Goal: Information Seeking & Learning: Find specific fact

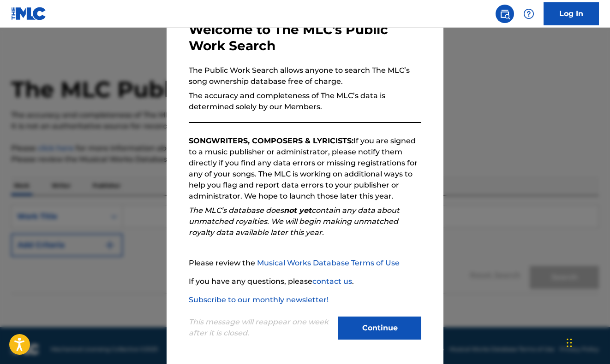
scroll to position [58, 0]
click at [383, 327] on button "Continue" at bounding box center [379, 328] width 83 height 23
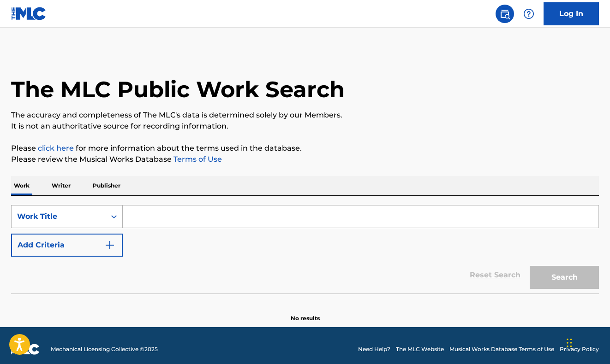
click at [63, 214] on div "Work Title" at bounding box center [58, 216] width 83 height 11
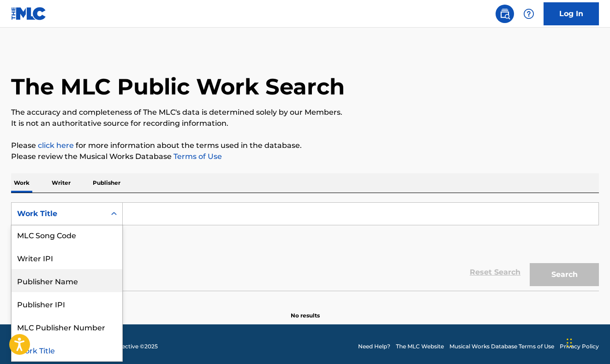
scroll to position [48, 0]
click at [61, 274] on div "Publisher Name" at bounding box center [67, 280] width 111 height 23
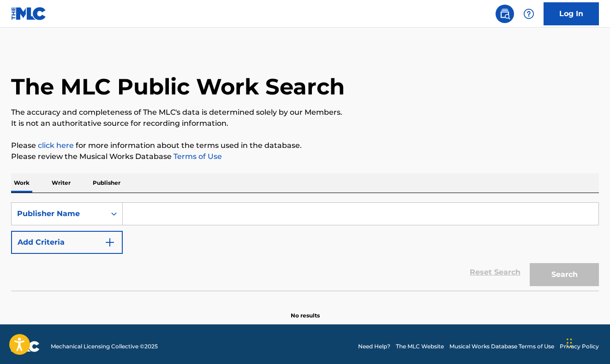
click at [149, 209] on input "Search Form" at bounding box center [361, 214] width 476 height 22
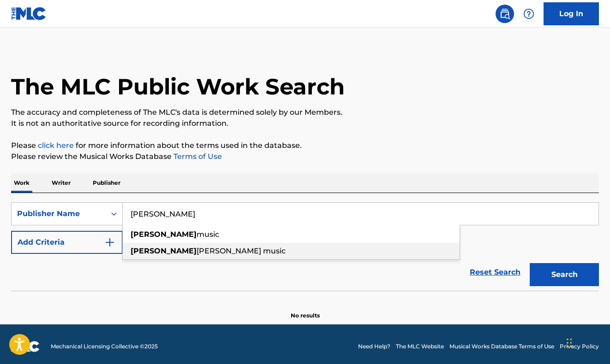
click at [197, 251] on span "[PERSON_NAME] music" at bounding box center [241, 251] width 89 height 9
type input "[PERSON_NAME] music"
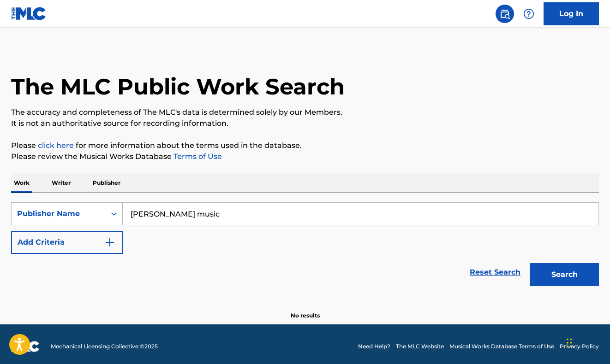
click at [549, 274] on button "Search" at bounding box center [564, 274] width 69 height 23
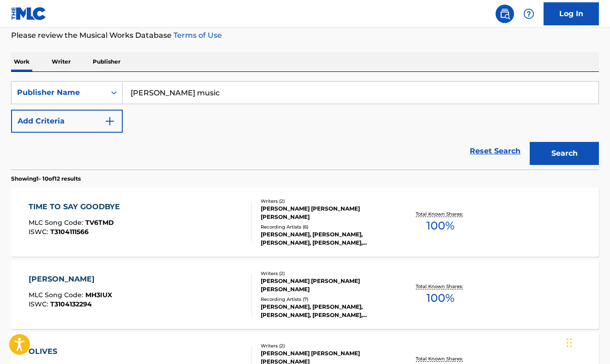
scroll to position [125, 0]
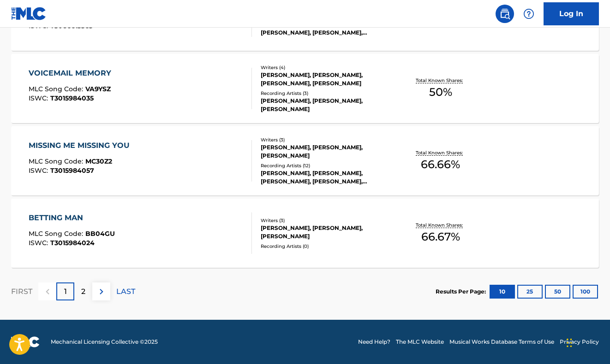
click at [107, 297] on button at bounding box center [101, 292] width 18 height 18
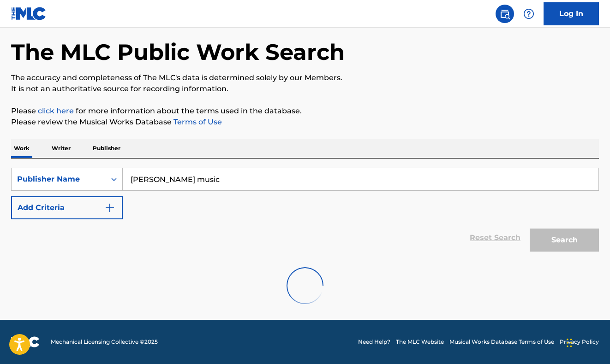
scroll to position [37, 0]
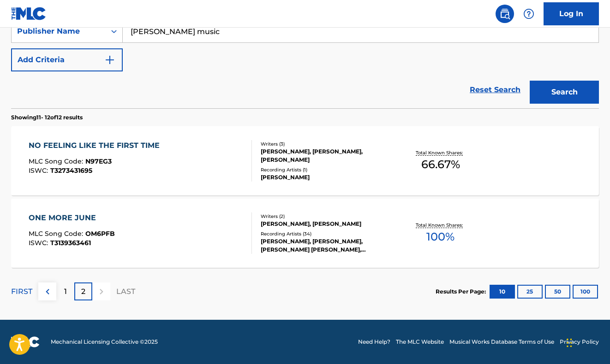
click at [54, 293] on button at bounding box center [47, 292] width 18 height 18
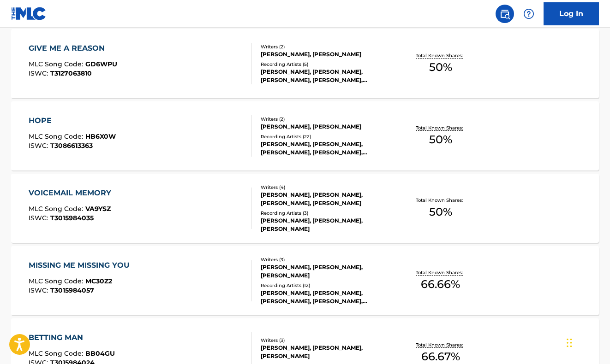
scroll to position [650, 0]
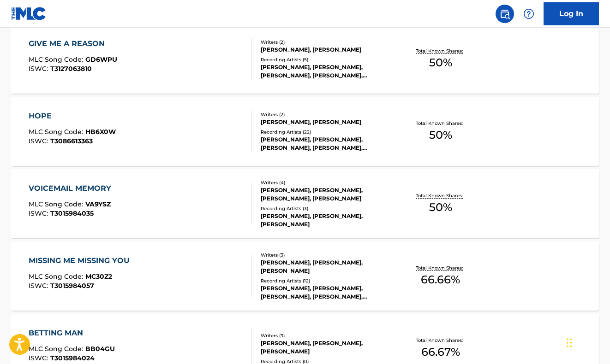
click at [221, 286] on div "MISSING ME MISSING YOU MLC Song Code : MC30Z2 ISWC : T3015984057" at bounding box center [140, 277] width 223 height 42
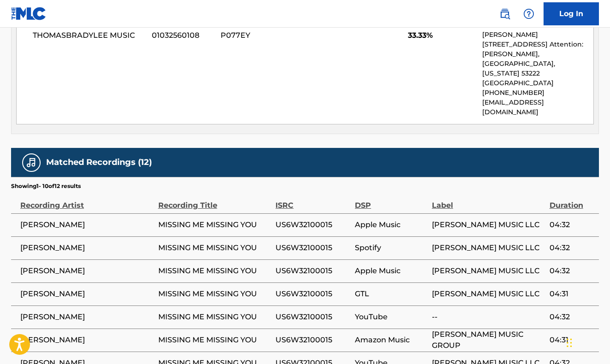
scroll to position [486, 0]
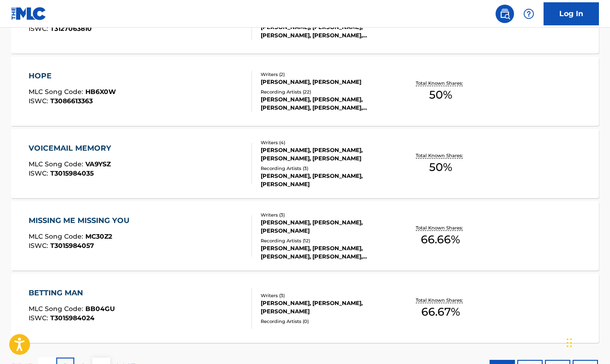
scroll to position [686, 0]
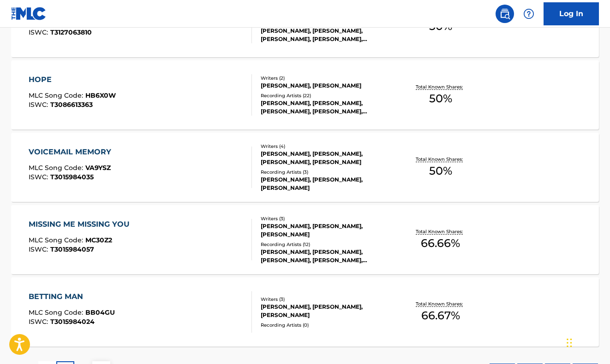
click at [152, 179] on div "VOICEMAIL MEMORY MLC Song Code : VA9YSZ ISWC : T3015984035" at bounding box center [140, 168] width 223 height 42
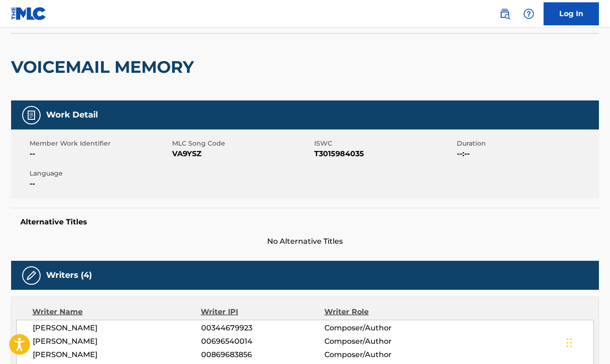
scroll to position [62, 0]
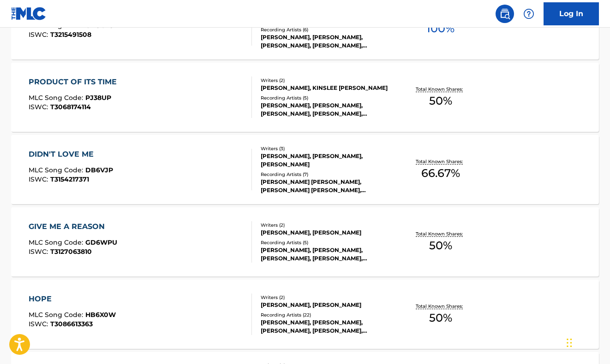
scroll to position [463, 0]
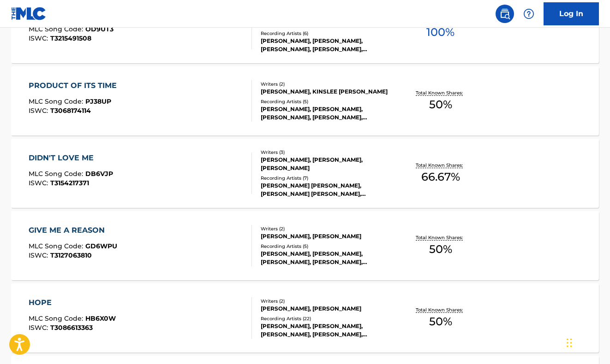
click at [178, 315] on div "HOPE MLC Song Code : HB6X0W ISWC : T3086613363" at bounding box center [140, 319] width 223 height 42
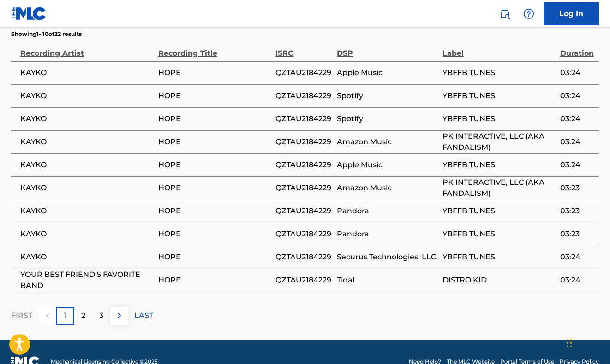
scroll to position [668, 0]
click at [124, 311] on img at bounding box center [119, 316] width 11 height 11
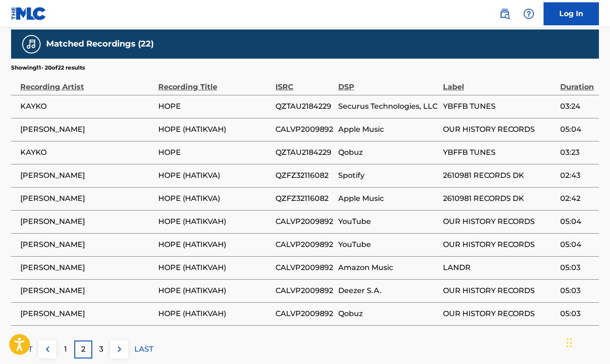
scroll to position [637, 0]
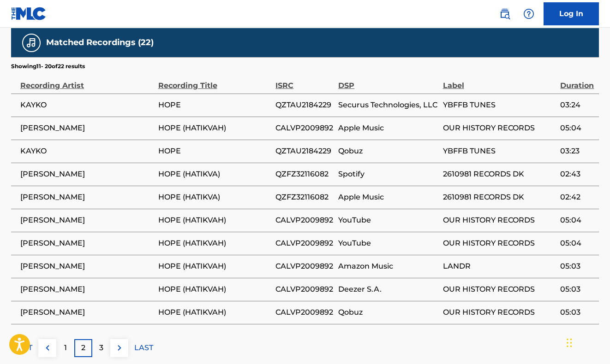
click at [104, 340] on div "3" at bounding box center [101, 349] width 18 height 18
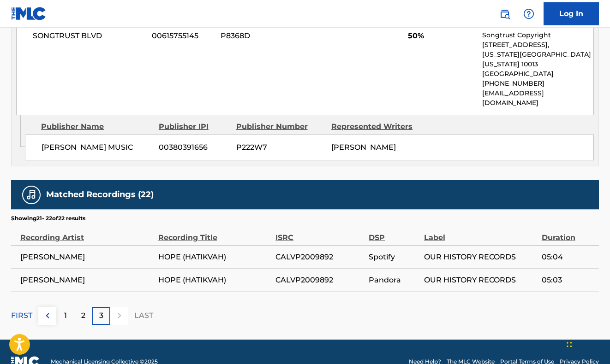
scroll to position [484, 0]
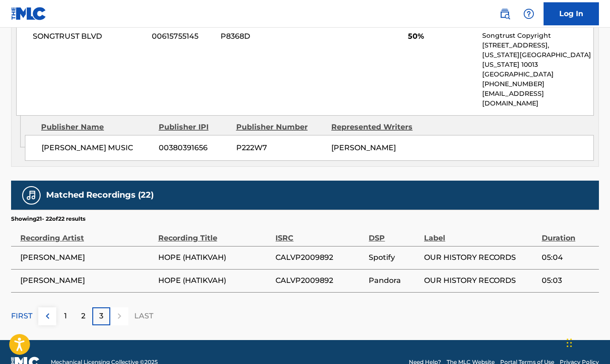
click at [82, 311] on p "2" at bounding box center [83, 316] width 4 height 11
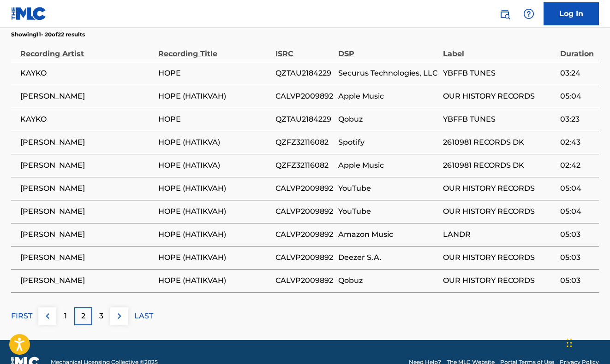
click at [68, 308] on div "1" at bounding box center [65, 317] width 18 height 18
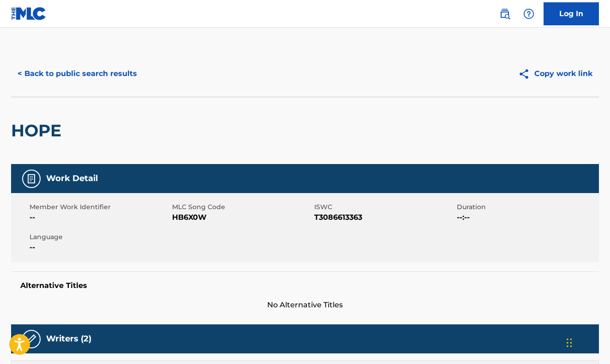
scroll to position [0, 0]
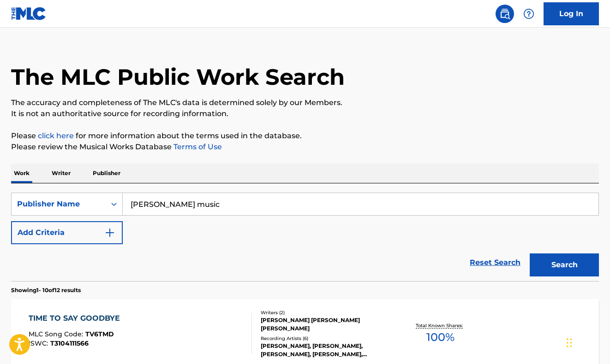
scroll to position [18, 0]
